Goal: Task Accomplishment & Management: Manage account settings

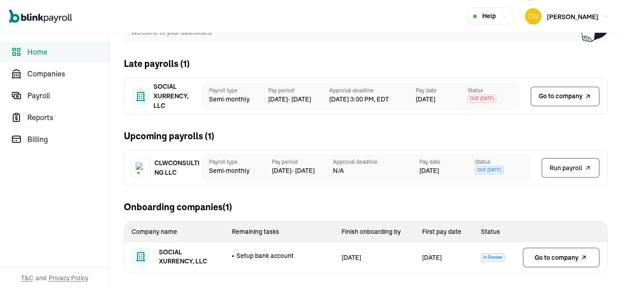
click at [555, 102] on link "Go to company" at bounding box center [564, 97] width 69 height 20
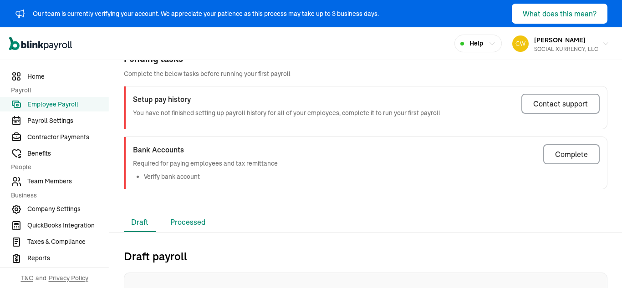
click at [199, 220] on li "Processed" at bounding box center [188, 222] width 50 height 19
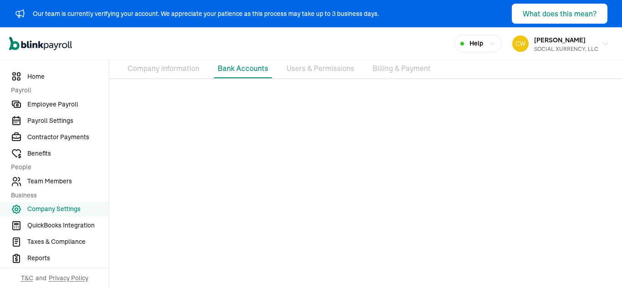
click at [418, 198] on div at bounding box center [365, 188] width 513 height 202
click at [335, 70] on li "Users & Permissions" at bounding box center [320, 68] width 75 height 19
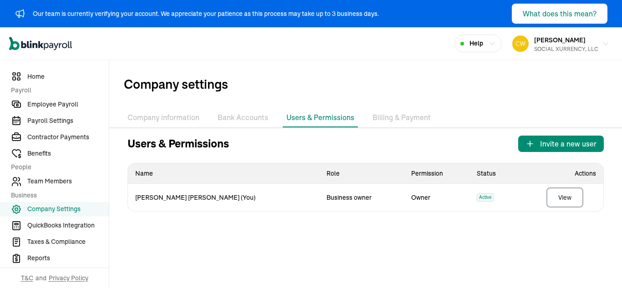
click at [408, 122] on li "Billing & Payment" at bounding box center [402, 117] width 66 height 19
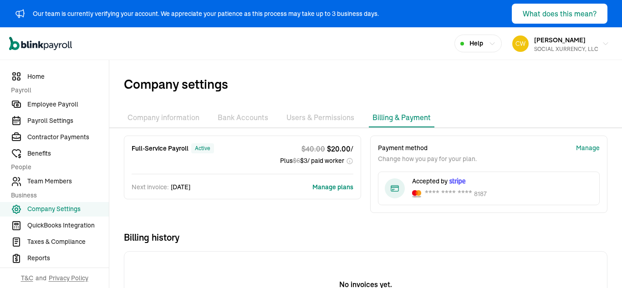
click at [176, 115] on li "Company information" at bounding box center [163, 117] width 79 height 19
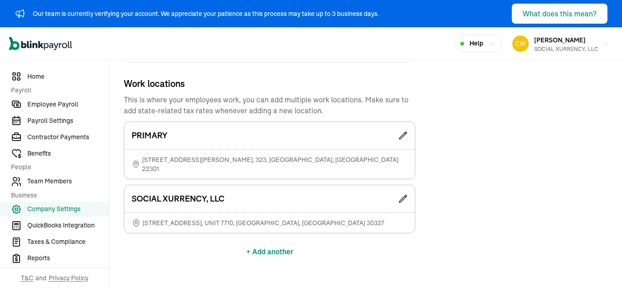
click at [398, 185] on div "SOCIAL XURRENCY, LLC" at bounding box center [269, 198] width 291 height 27
click at [403, 195] on icon at bounding box center [402, 198] width 7 height 7
click at [36, 76] on span "Home" at bounding box center [68, 77] width 82 height 10
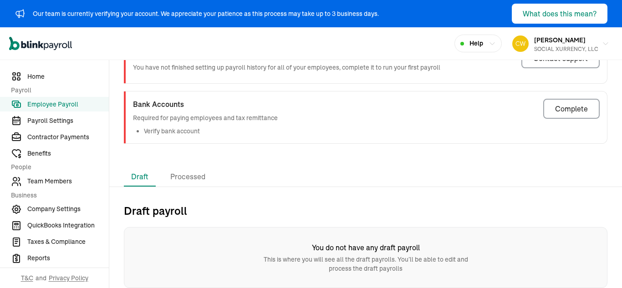
click at [170, 125] on div "Bank Accounts Required for paying employees and tax remittance Verify bank acco…" at bounding box center [205, 117] width 145 height 37
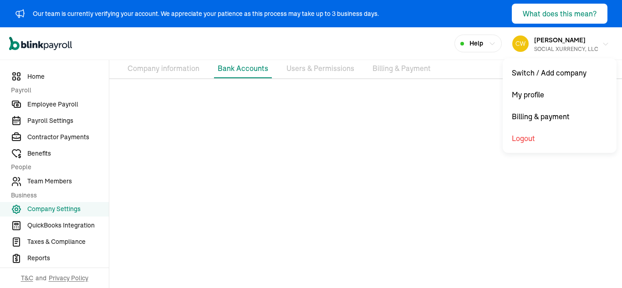
click at [572, 46] on div "SOCIAL XURRENCY, LLC" at bounding box center [566, 49] width 64 height 8
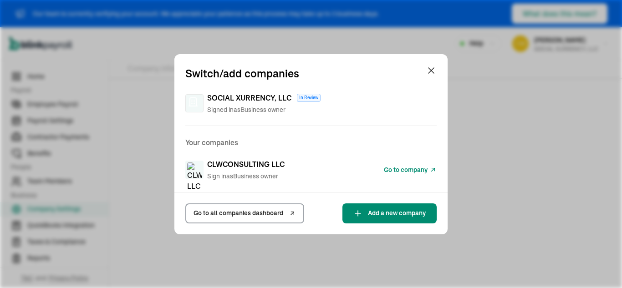
click at [262, 165] on span "CLWCONSULTING LLC" at bounding box center [245, 164] width 77 height 11
click at [412, 165] on span "Go to company" at bounding box center [406, 170] width 44 height 10
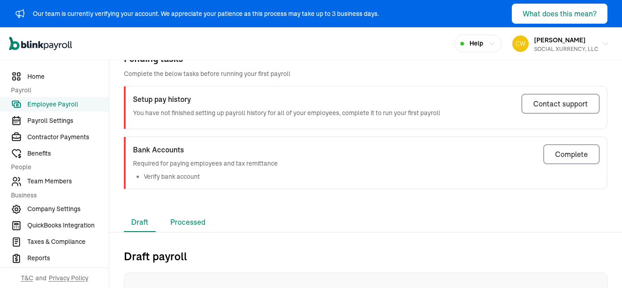
click at [199, 220] on li "Processed" at bounding box center [188, 222] width 50 height 19
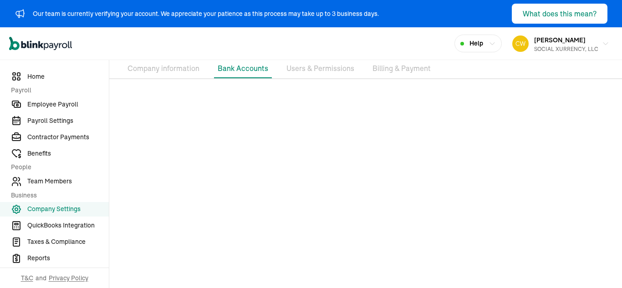
click at [418, 198] on div at bounding box center [365, 188] width 513 height 202
click at [335, 70] on li "Users & Permissions" at bounding box center [320, 68] width 75 height 19
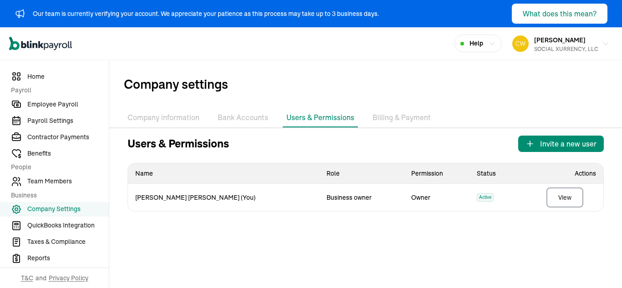
click at [408, 122] on li "Billing & Payment" at bounding box center [402, 117] width 66 height 19
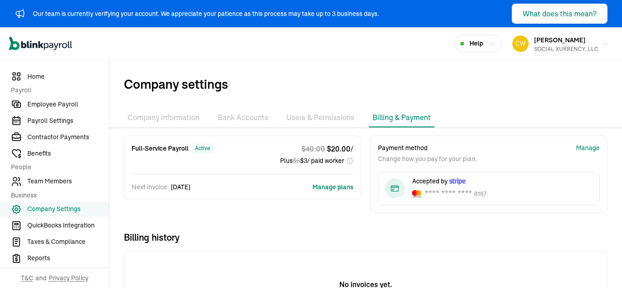
click at [176, 115] on li "Company information" at bounding box center [163, 117] width 79 height 19
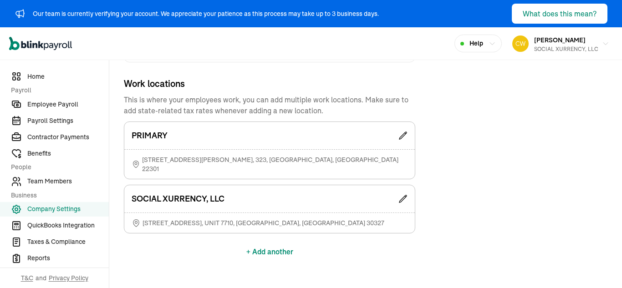
click at [398, 185] on div "SOCIAL XURRENCY, LLC" at bounding box center [269, 198] width 291 height 27
click at [403, 195] on icon at bounding box center [402, 198] width 7 height 7
click at [36, 76] on span "Home" at bounding box center [68, 77] width 82 height 10
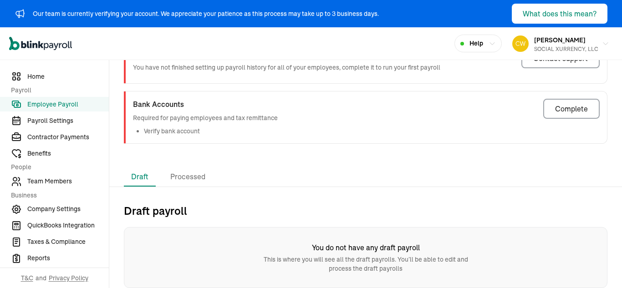
click at [170, 125] on div "Bank Accounts Required for paying employees and tax remittance Verify bank acco…" at bounding box center [205, 117] width 145 height 37
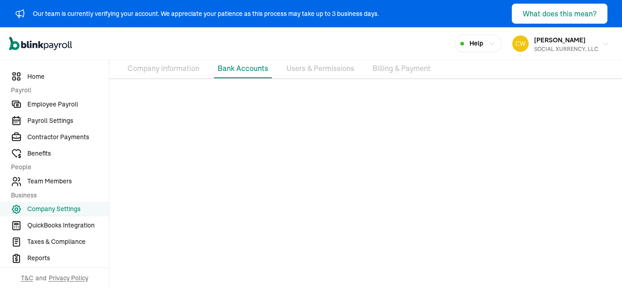
click at [572, 46] on div "SOCIAL XURRENCY, LLC" at bounding box center [566, 49] width 64 height 8
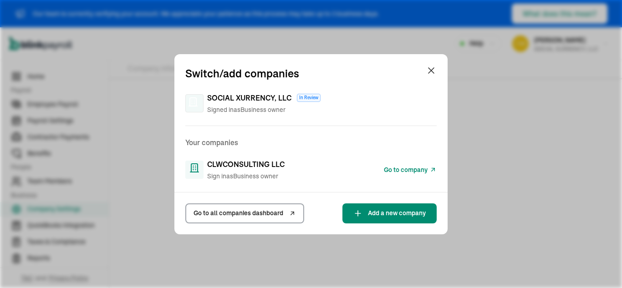
click at [262, 165] on span "CLWCONSULTING LLC" at bounding box center [245, 164] width 77 height 11
click at [412, 165] on span "Go to company" at bounding box center [406, 170] width 44 height 10
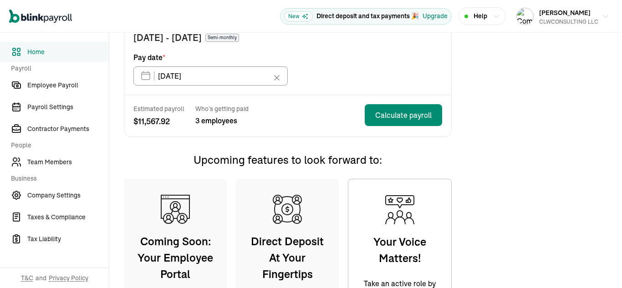
scroll to position [98, 0]
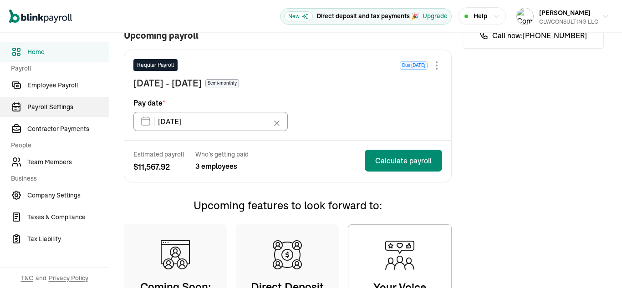
click at [51, 107] on span "Payroll Settings" at bounding box center [68, 107] width 82 height 10
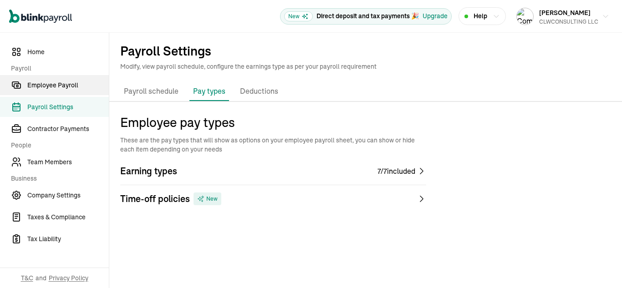
click at [46, 88] on span "Employee Payroll" at bounding box center [68, 86] width 82 height 10
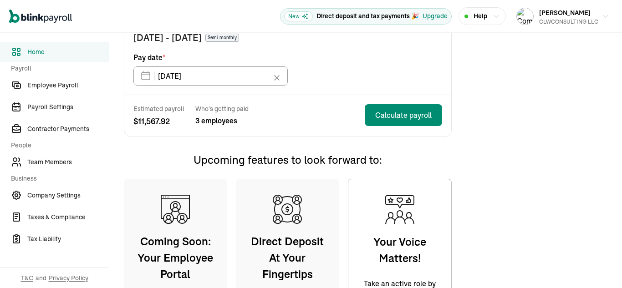
scroll to position [98, 0]
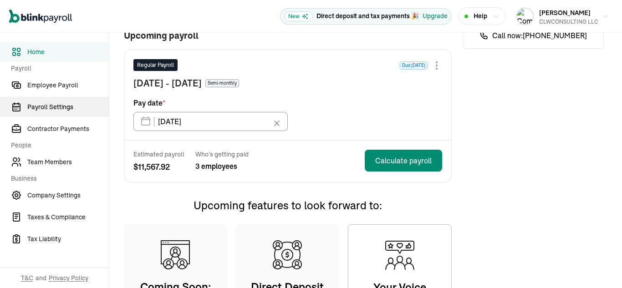
click at [51, 107] on span "Payroll Settings" at bounding box center [68, 107] width 82 height 10
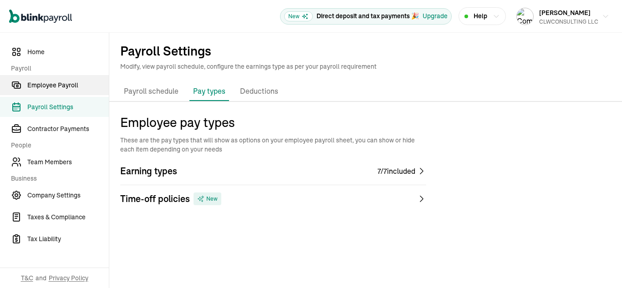
click at [46, 88] on span "Employee Payroll" at bounding box center [68, 86] width 82 height 10
